Goal: Information Seeking & Learning: Learn about a topic

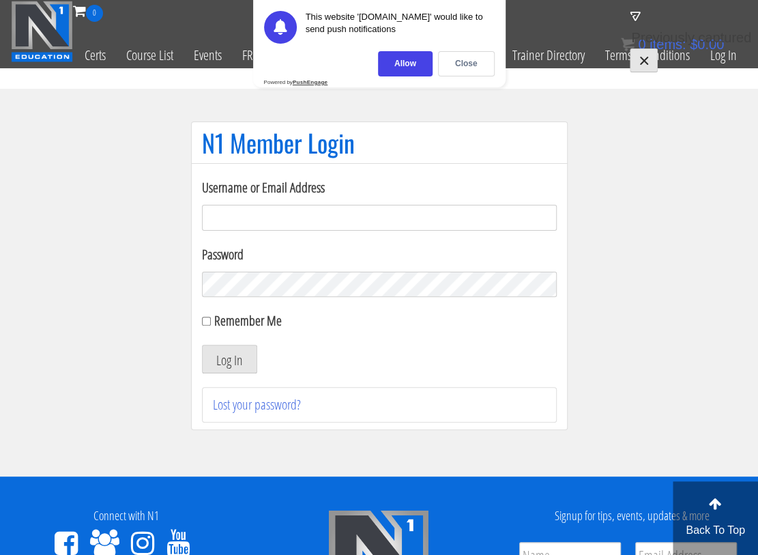
type input "[EMAIL_ADDRESS][DOMAIN_NAME]"
click at [244, 330] on label "Remember Me" at bounding box center [248, 320] width 68 height 18
click at [211, 325] on input "Remember Me" at bounding box center [206, 321] width 9 height 9
checkbox input "true"
click at [229, 373] on button "Log In" at bounding box center [229, 359] width 55 height 29
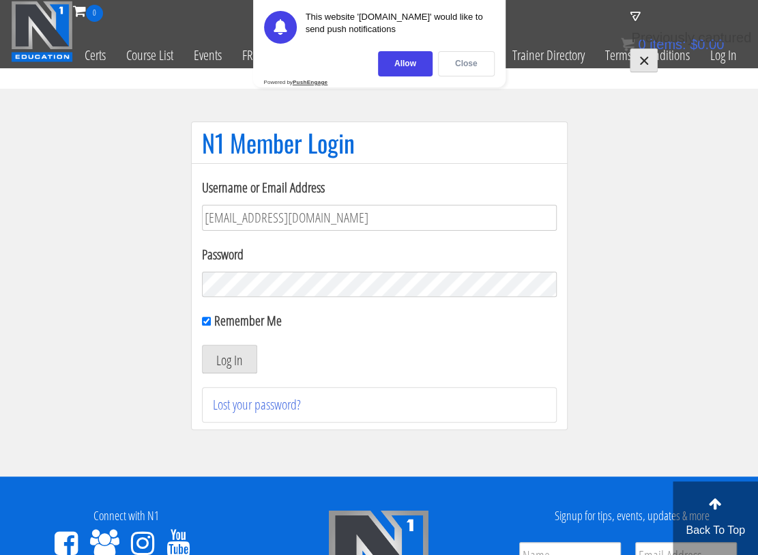
click at [464, 66] on div "Close" at bounding box center [466, 63] width 57 height 25
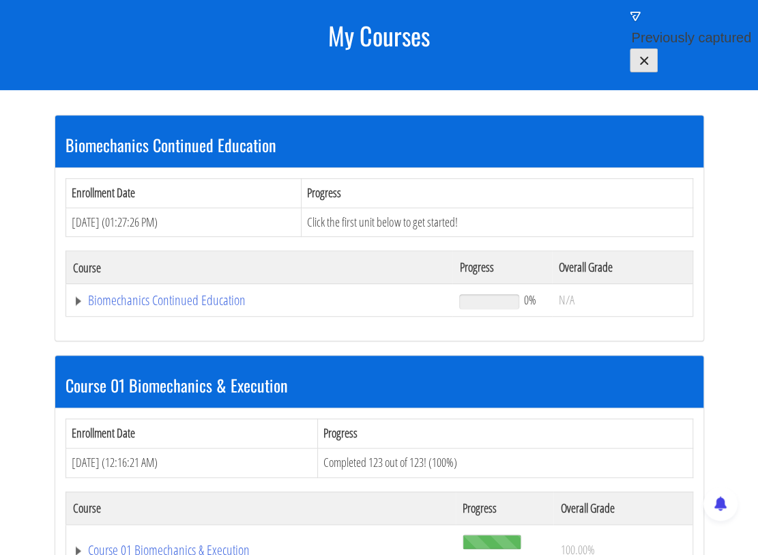
scroll to position [440, 0]
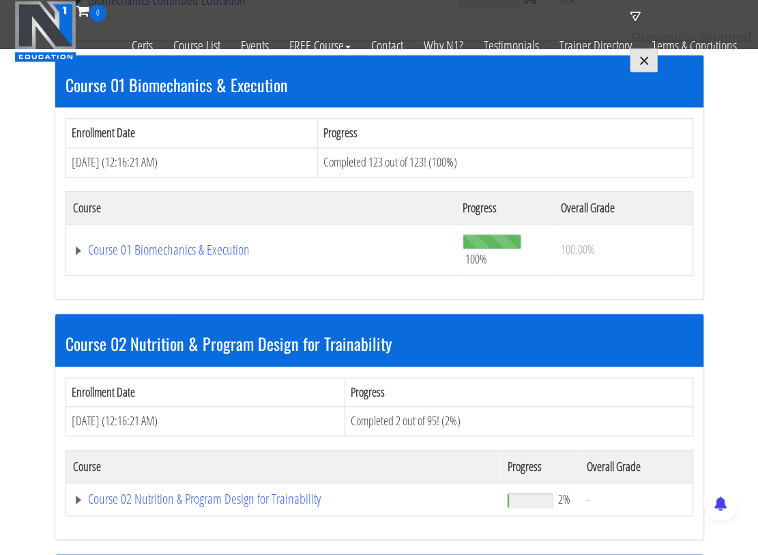
click at [73, 457] on div "Enrollment Date Progress Mar 19, 2024 (12:16:21 AM) Completed 2 out of 95! (2%)…" at bounding box center [379, 453] width 648 height 173
click at [77, 243] on link "Course 01 Biomechanics & Execution" at bounding box center [261, 250] width 377 height 14
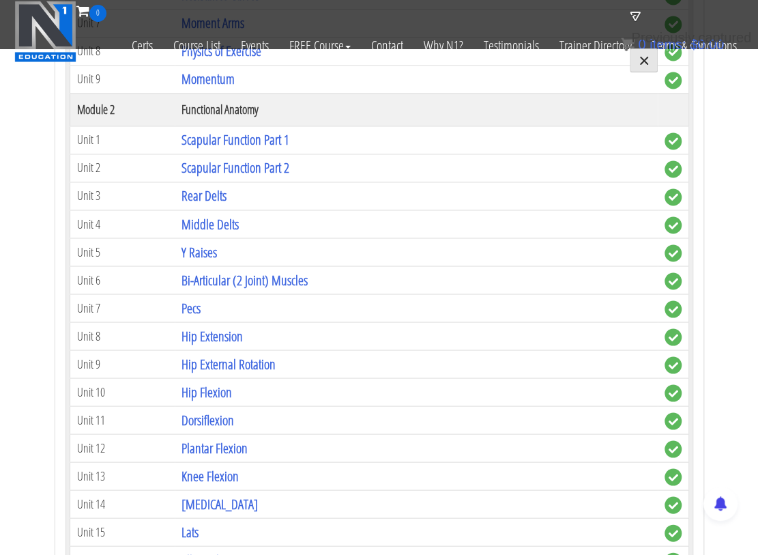
scroll to position [897, 0]
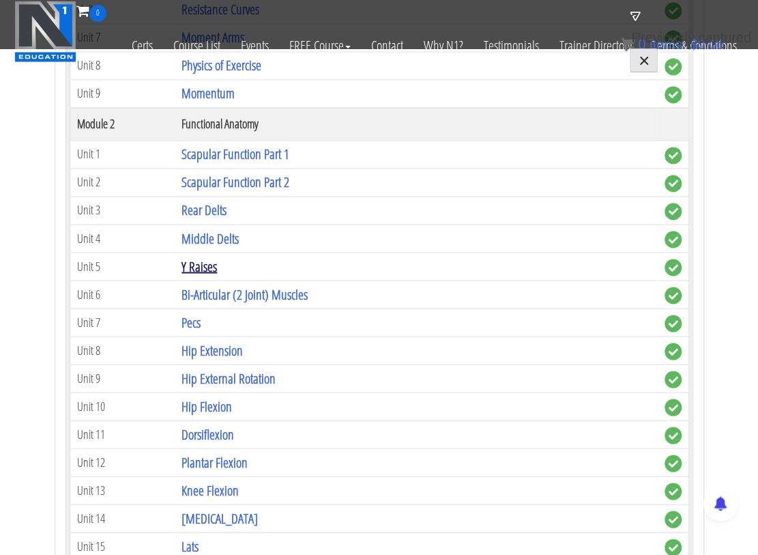
click at [200, 257] on link "Y Raises" at bounding box center [199, 266] width 35 height 18
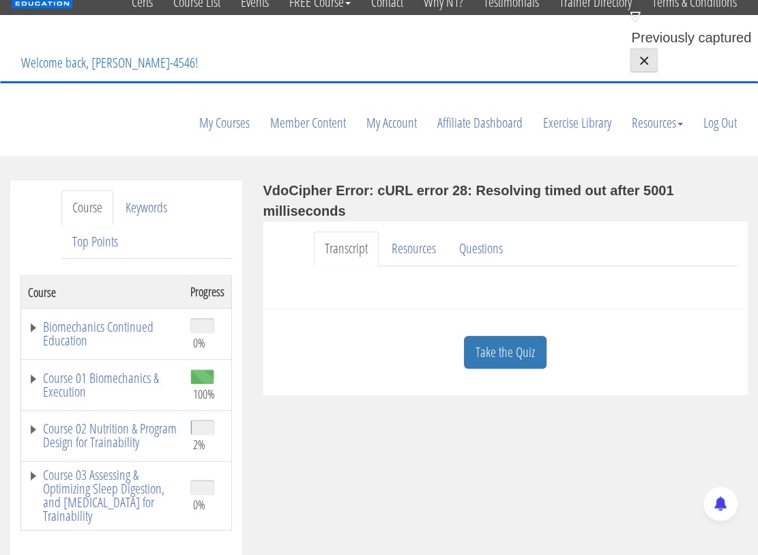
scroll to position [53, 0]
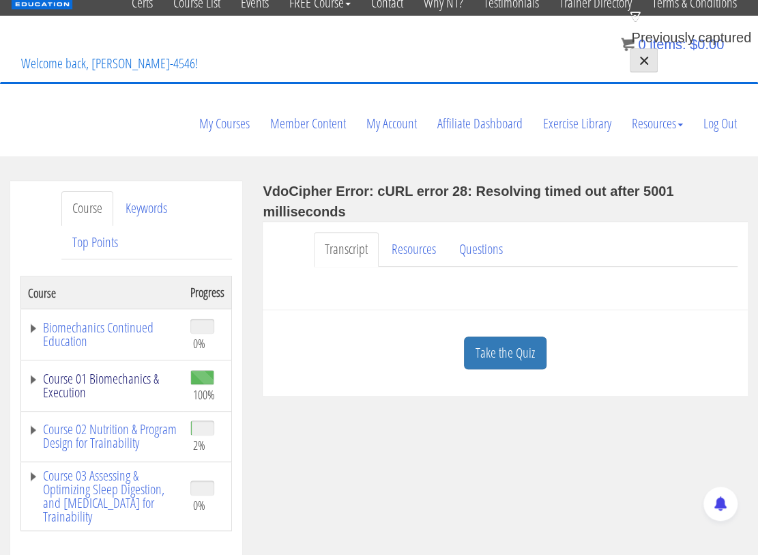
click at [31, 372] on link "Course 01 Biomechanics & Execution" at bounding box center [102, 385] width 149 height 27
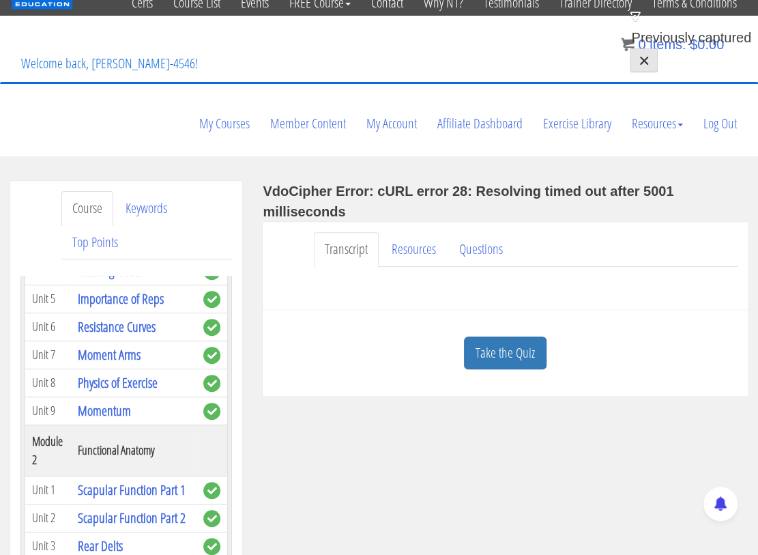
scroll to position [295, 0]
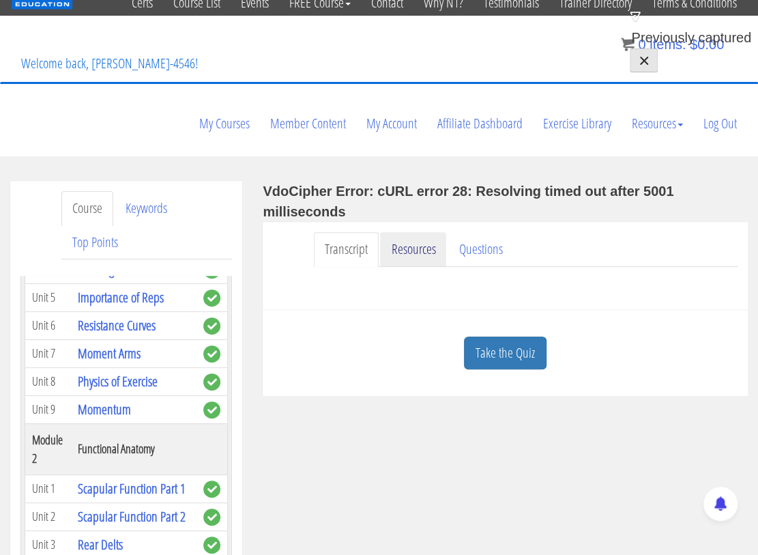
click at [410, 232] on link "Resources" at bounding box center [413, 249] width 66 height 35
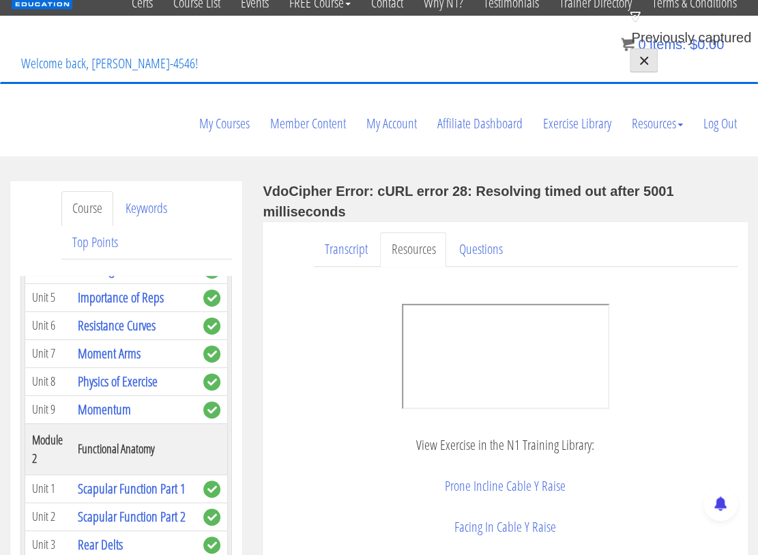
click at [299, 184] on strong "VdoCipher Error: cURL error 28: Resolving timed out after 5001 milliseconds" at bounding box center [468, 201] width 411 height 35
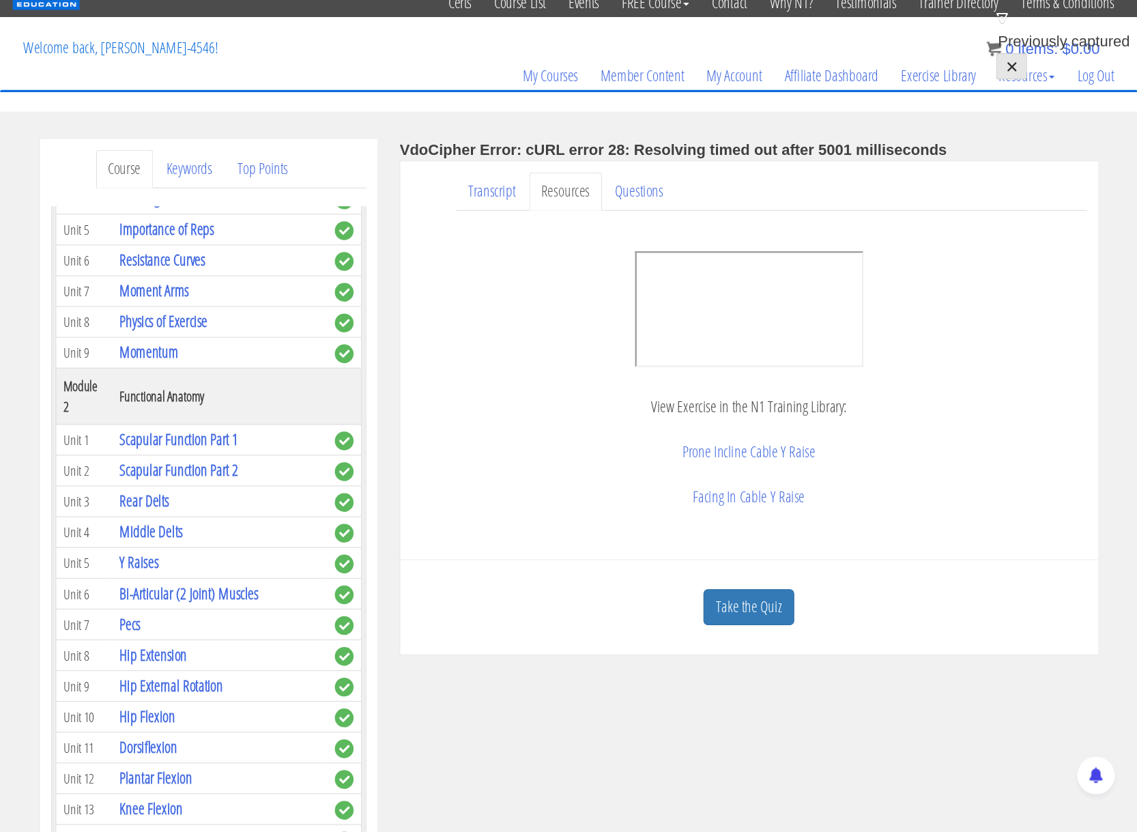
scroll to position [295, 0]
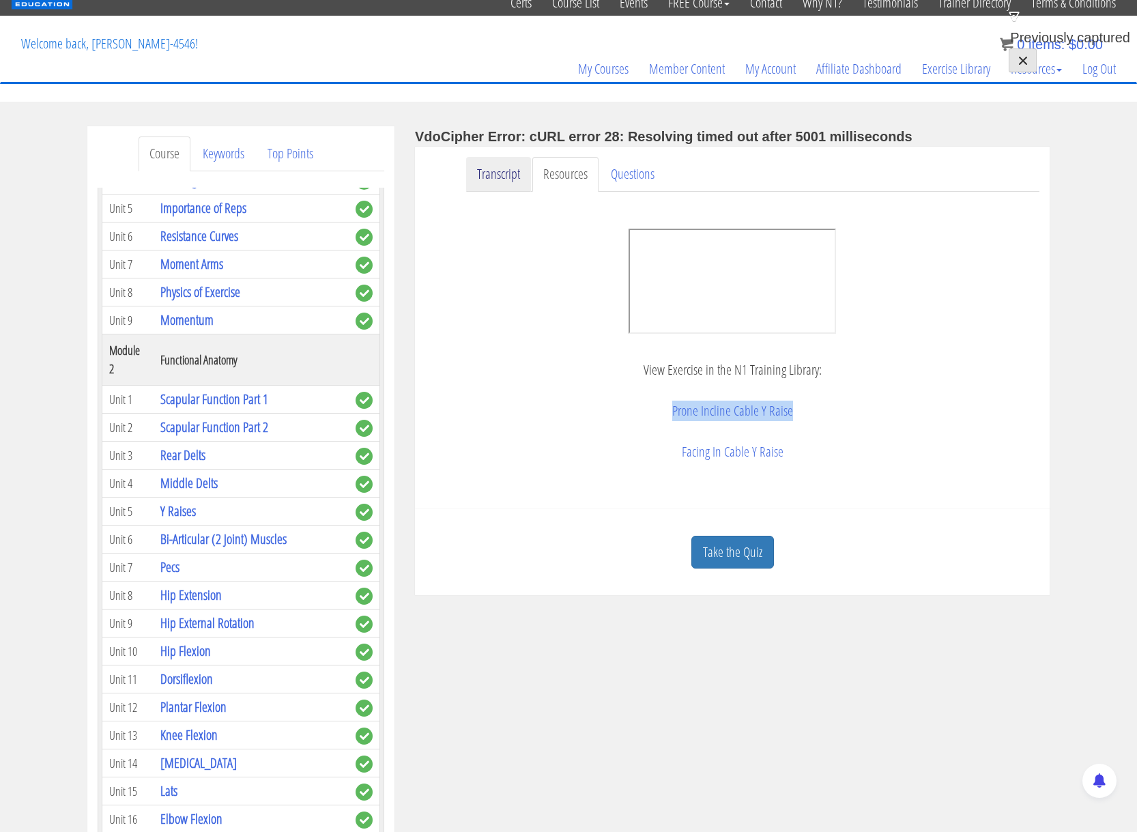
click at [504, 180] on link "Transcript" at bounding box center [498, 174] width 65 height 35
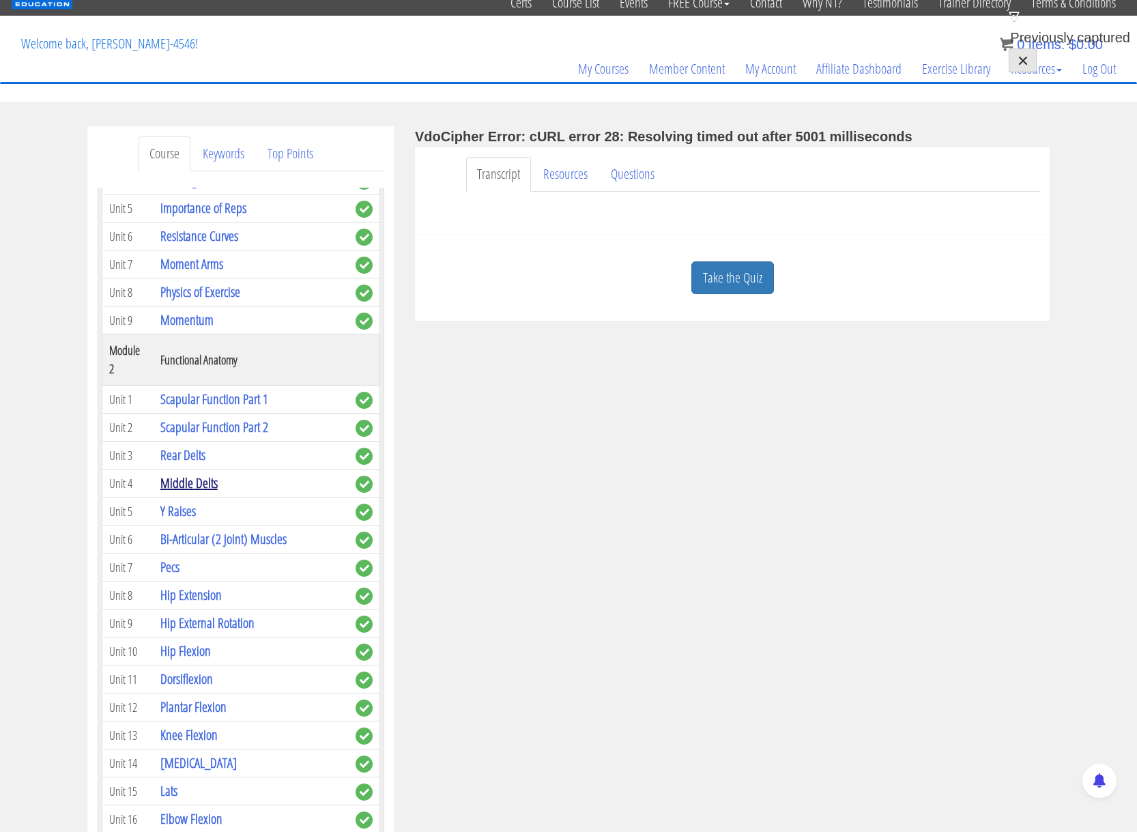
click at [191, 474] on link "Middle Delts" at bounding box center [188, 483] width 57 height 18
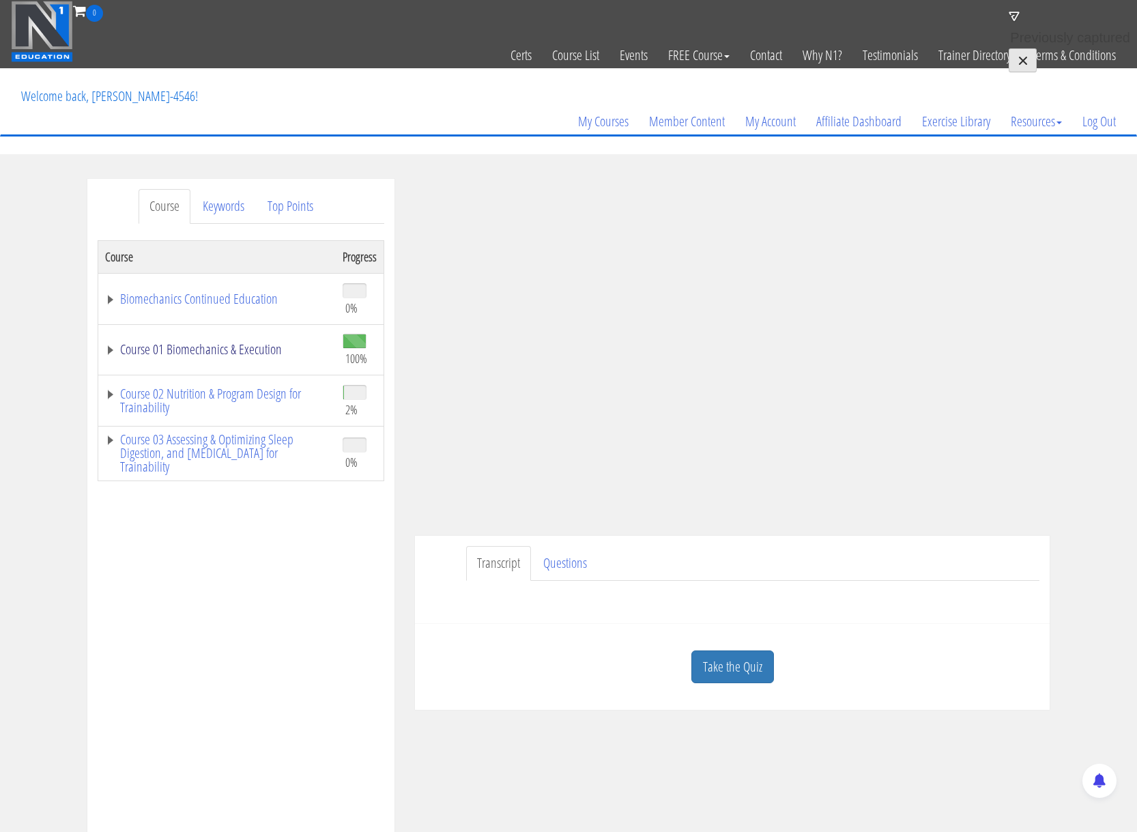
click at [109, 351] on link "Course 01 Biomechanics & Execution" at bounding box center [217, 350] width 224 height 14
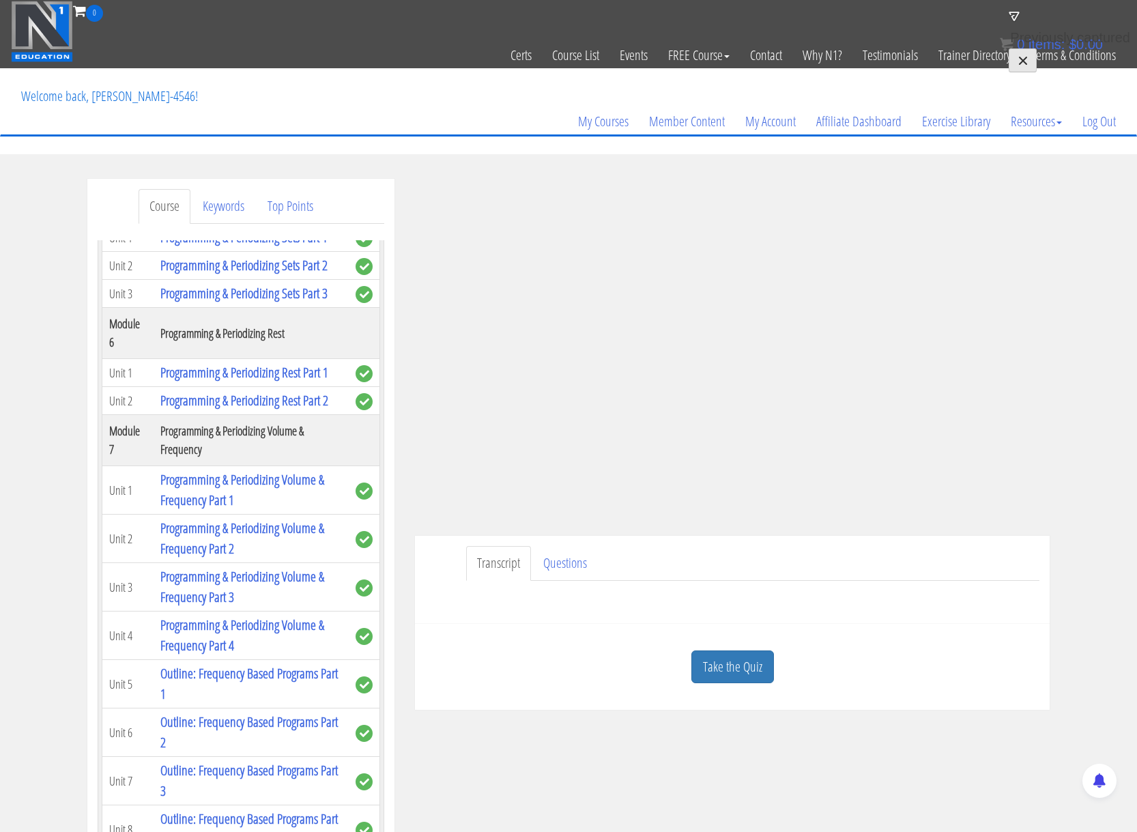
scroll to position [1, 0]
